Goal: Transaction & Acquisition: Register for event/course

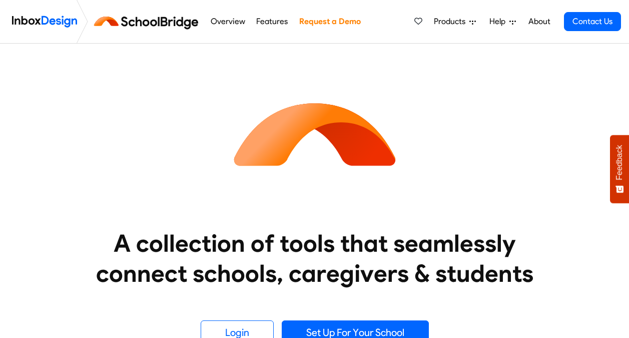
scroll to position [179, 0]
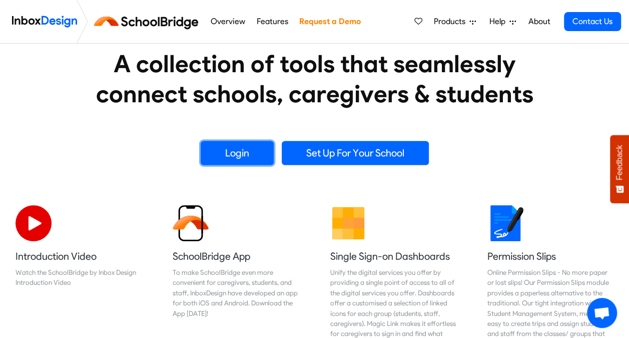
click at [220, 152] on link "Login" at bounding box center [237, 153] width 73 height 24
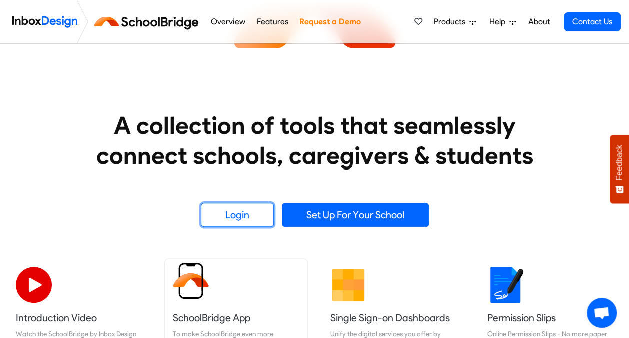
scroll to position [117, 0]
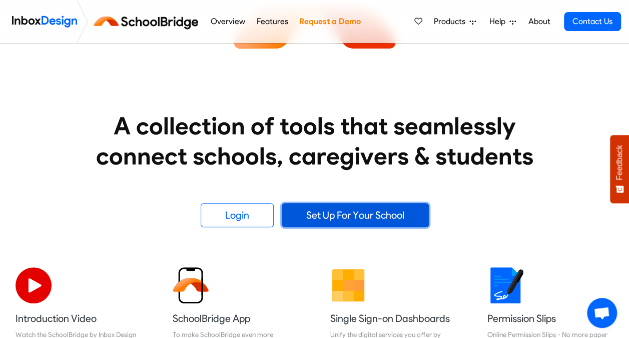
click at [315, 212] on link "Set Up For Your School" at bounding box center [355, 215] width 147 height 24
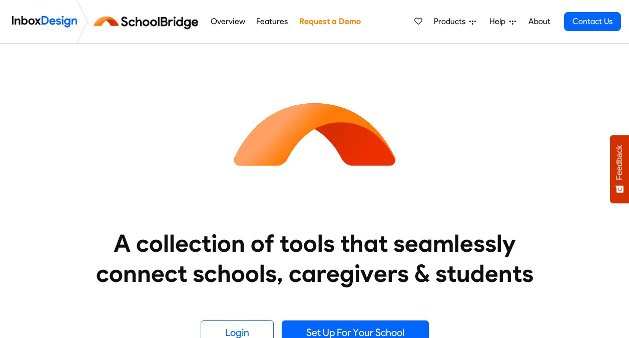
scroll to position [117, 0]
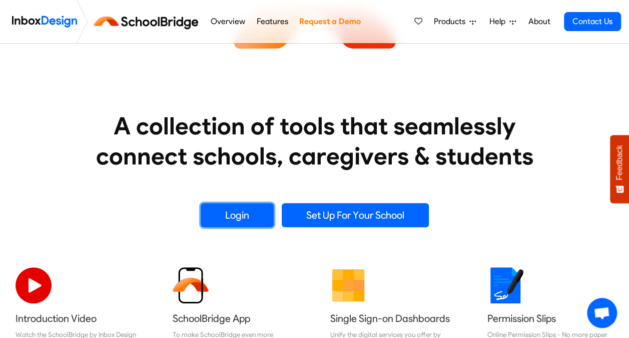
click at [220, 207] on link "Login" at bounding box center [237, 215] width 73 height 24
